Goal: Check status

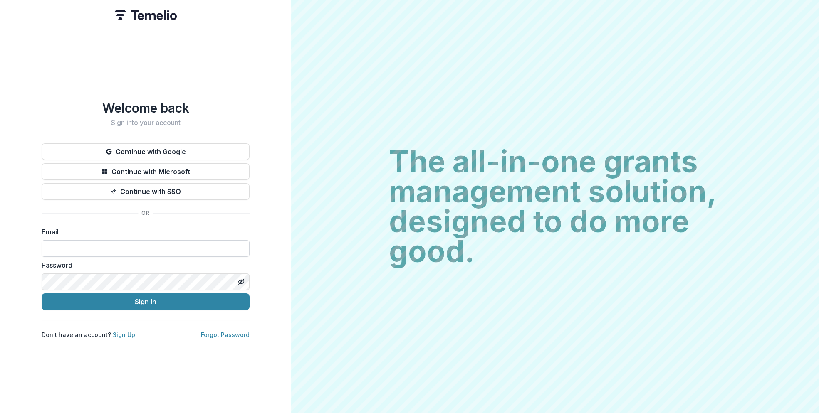
click at [97, 240] on input at bounding box center [146, 248] width 208 height 17
type input "**********"
click at [63, 295] on button "Sign In" at bounding box center [146, 302] width 208 height 17
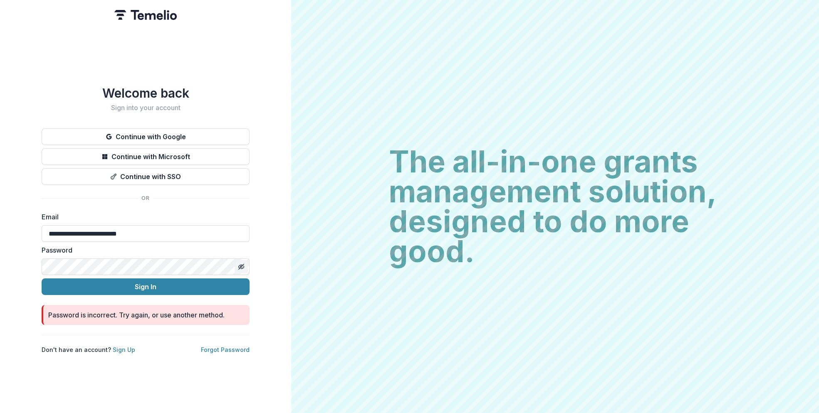
click at [242, 264] on icon "Toggle password visibility" at bounding box center [241, 267] width 7 height 7
drag, startPoint x: 158, startPoint y: 231, endPoint x: 5, endPoint y: 218, distance: 154.0
click at [8, 219] on div "**********" at bounding box center [145, 206] width 291 height 413
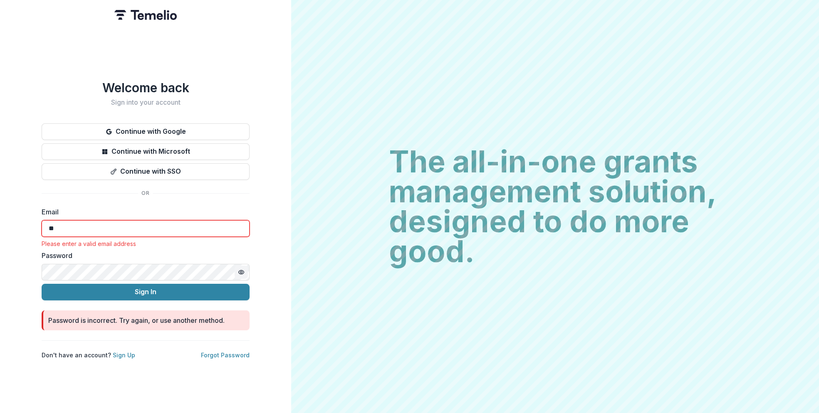
type input "**********"
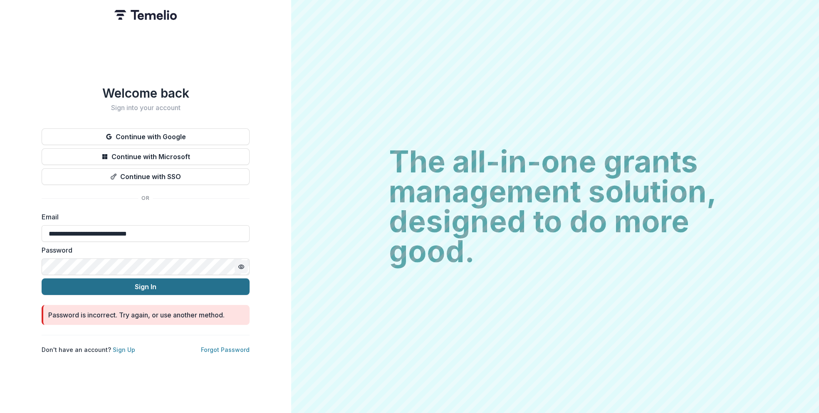
click at [67, 284] on button "Sign In" at bounding box center [146, 287] width 208 height 17
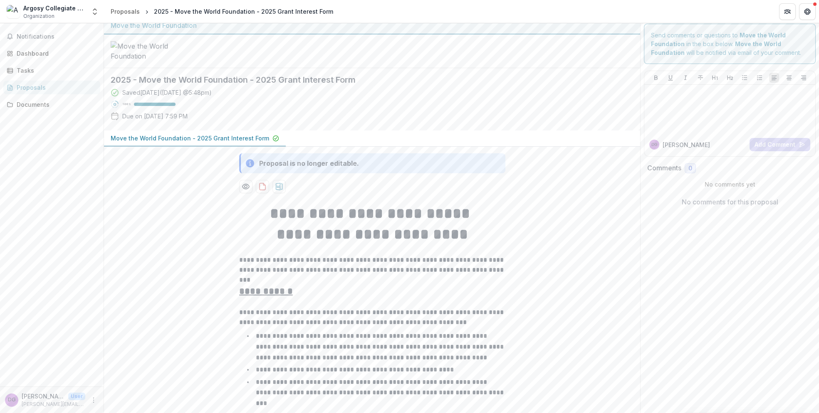
scroll to position [9, 0]
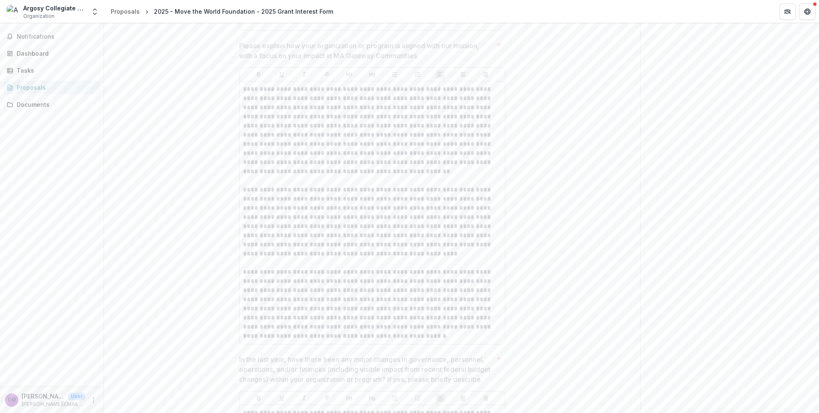
click at [306, 314] on p "**********" at bounding box center [372, 304] width 259 height 73
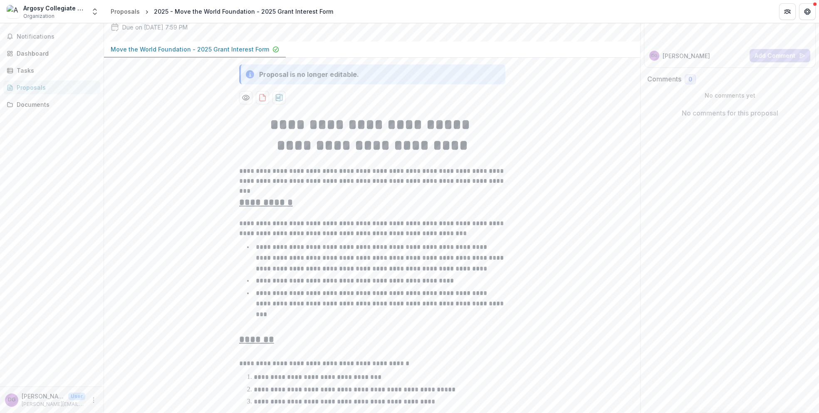
scroll to position [0, 0]
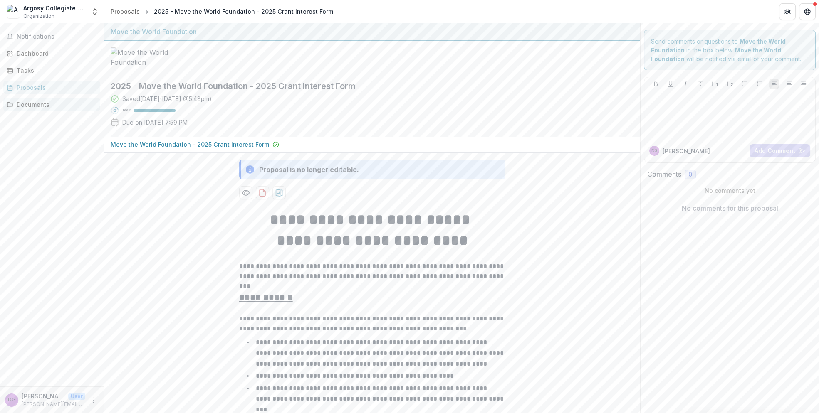
click at [45, 105] on div "Documents" at bounding box center [55, 104] width 77 height 9
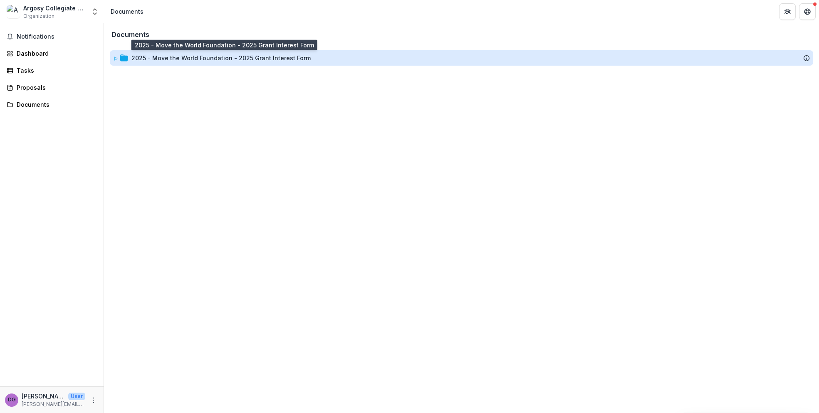
click at [194, 55] on div "2025 - Move the World Foundation - 2025 Grant Interest Form" at bounding box center [220, 58] width 179 height 9
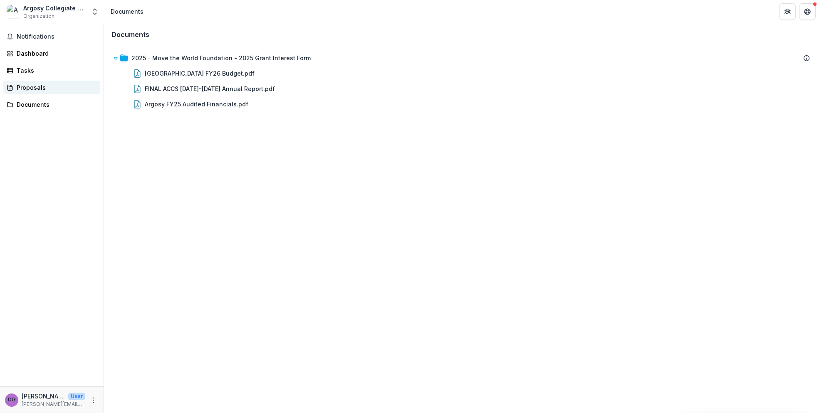
click at [33, 89] on div "Proposals" at bounding box center [55, 87] width 77 height 9
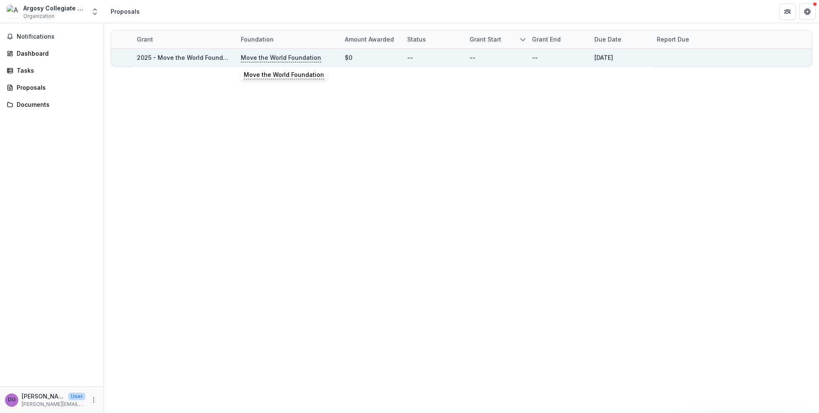
click at [262, 55] on p "Move the World Foundation" at bounding box center [281, 57] width 80 height 9
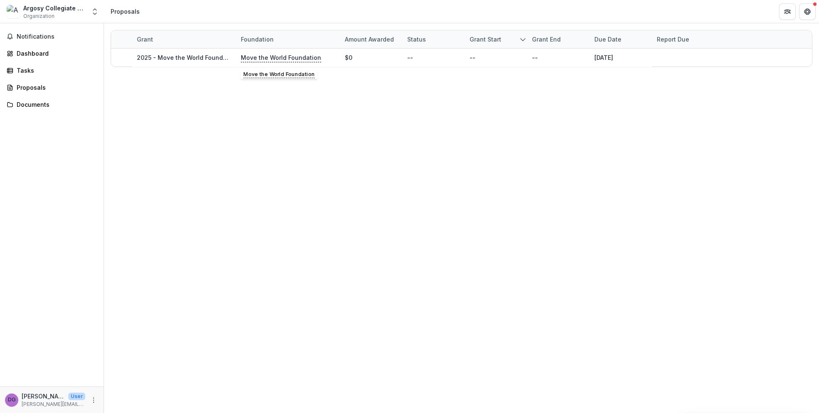
click at [184, 150] on div "Grant Foundation Amount awarded Status Grant start Grant end Due Date Report Du…" at bounding box center [461, 218] width 715 height 390
click at [33, 55] on div "Dashboard" at bounding box center [55, 53] width 77 height 9
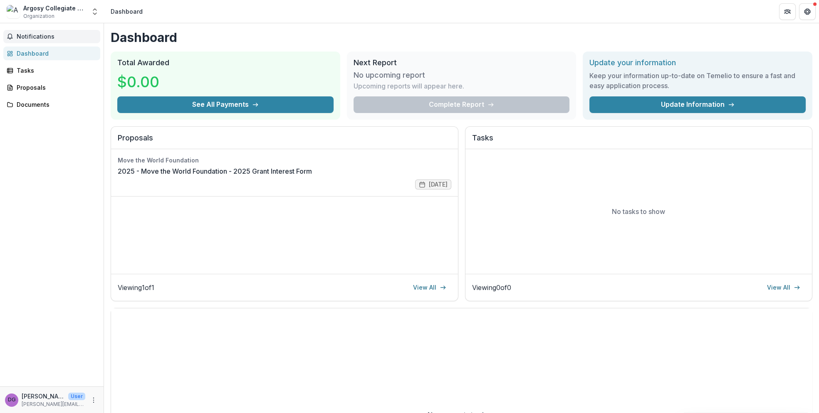
click at [33, 39] on span "Notifications" at bounding box center [57, 36] width 80 height 7
click at [29, 71] on div "Tasks" at bounding box center [55, 70] width 77 height 9
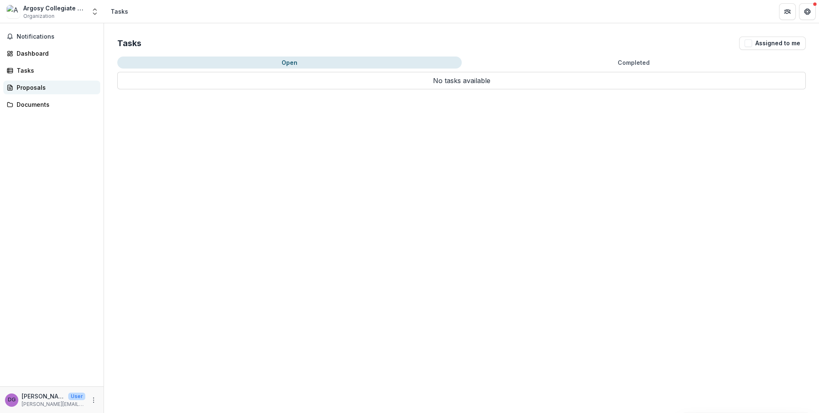
click at [30, 87] on div "Proposals" at bounding box center [55, 87] width 77 height 9
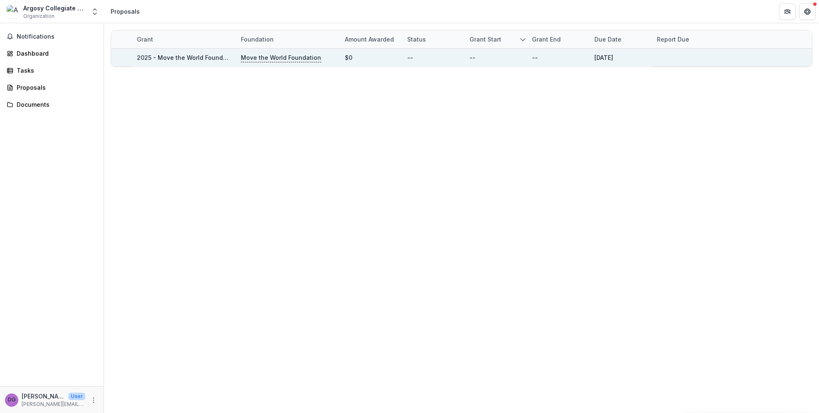
click at [175, 59] on link "2025 - Move the World Foundation - 2025 Grant Interest Form" at bounding box center [226, 57] width 179 height 7
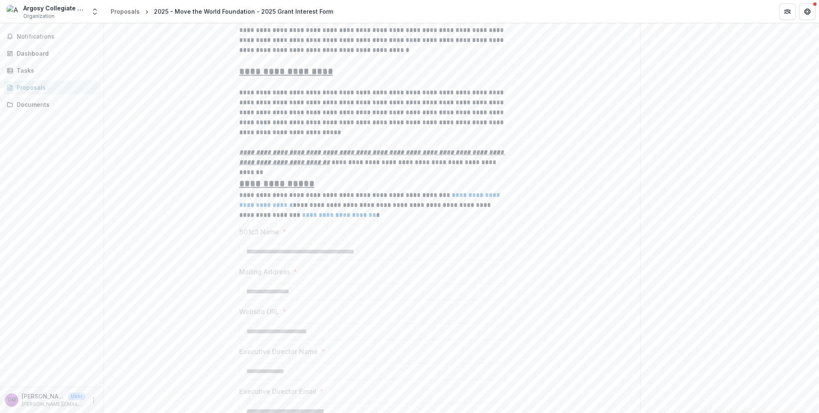
scroll to position [492, 0]
